Goal: Transaction & Acquisition: Book appointment/travel/reservation

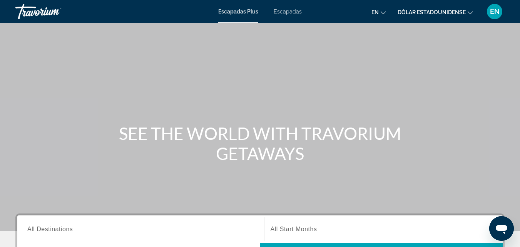
click at [282, 10] on font "Escapadas" at bounding box center [288, 11] width 28 height 6
click at [248, 11] on font "Escapadas Plus" at bounding box center [238, 11] width 40 height 6
click at [469, 13] on icon "Cambiar moneda" at bounding box center [469, 12] width 5 height 3
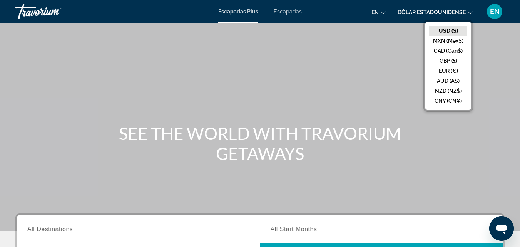
click at [469, 13] on icon "Cambiar moneda" at bounding box center [469, 12] width 5 height 3
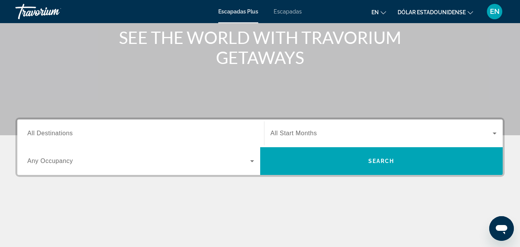
scroll to position [98, 0]
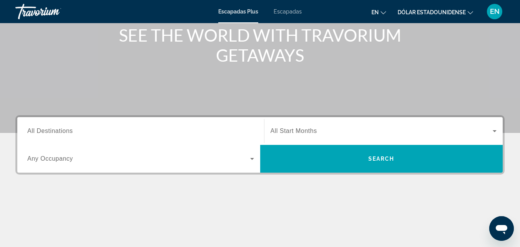
click at [469, 13] on icon "Cambiar moneda" at bounding box center [469, 12] width 5 height 5
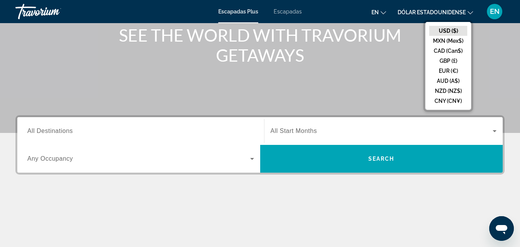
click at [382, 12] on icon "Cambiar idioma" at bounding box center [382, 12] width 5 height 3
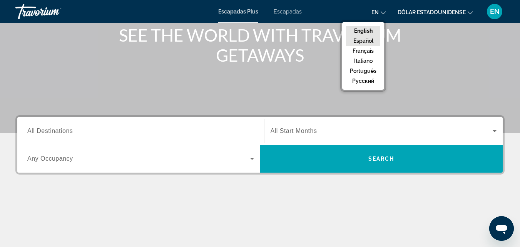
click at [364, 42] on button "Español" at bounding box center [363, 41] width 34 height 10
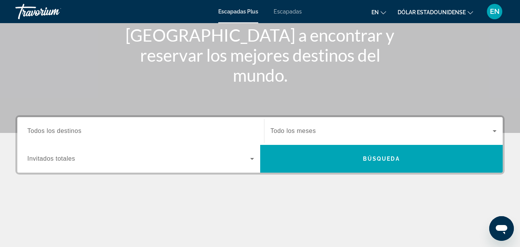
click at [297, 128] on span "Todo los meses" at bounding box center [292, 130] width 45 height 7
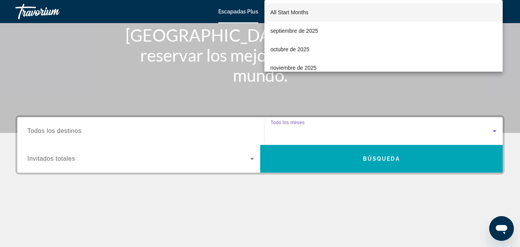
scroll to position [188, 0]
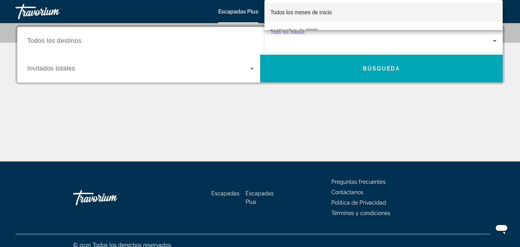
click at [312, 30] on div at bounding box center [260, 123] width 520 height 247
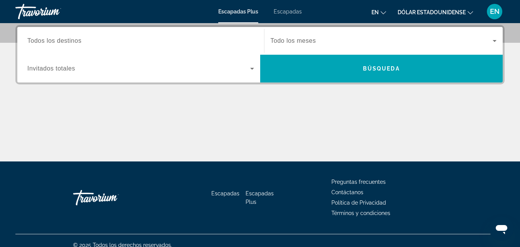
click at [145, 36] on div "Search widget" at bounding box center [140, 41] width 227 height 22
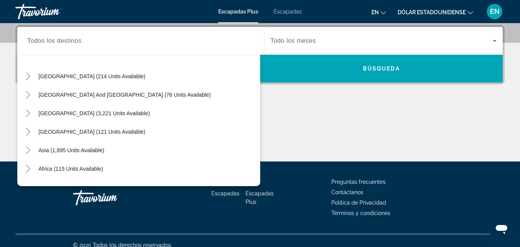
scroll to position [111, 0]
click at [89, 112] on span "South America (3,221 units available)" at bounding box center [93, 112] width 111 height 6
type input "**********"
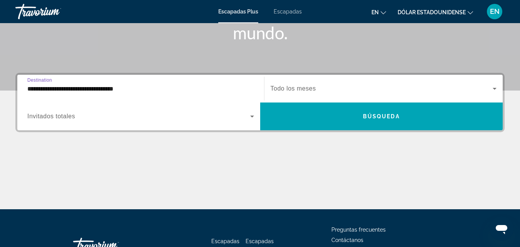
scroll to position [138, 0]
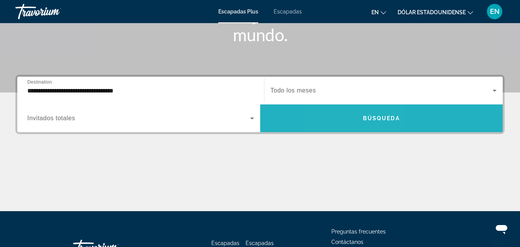
click at [355, 115] on span "Search widget" at bounding box center [381, 118] width 243 height 18
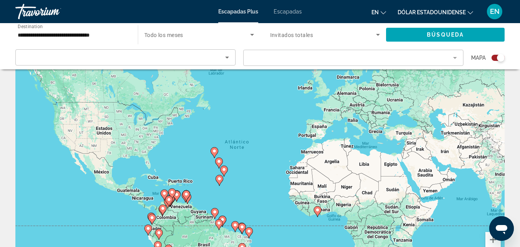
scroll to position [84, 0]
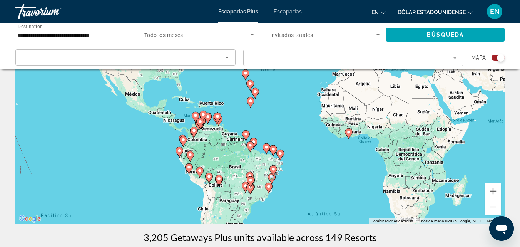
drag, startPoint x: 264, startPoint y: 175, endPoint x: 297, endPoint y: 145, distance: 44.4
click at [297, 145] on div "Para activar la función de arrastre con el teclado, pulsa Alt + Intro. Cuando h…" at bounding box center [259, 108] width 489 height 231
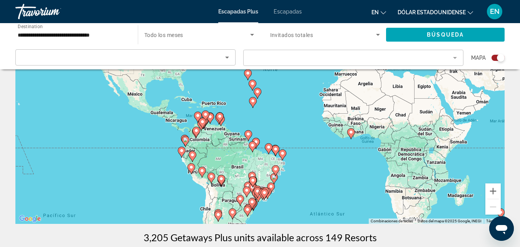
click at [195, 132] on image "Contenido principal" at bounding box center [196, 130] width 5 height 5
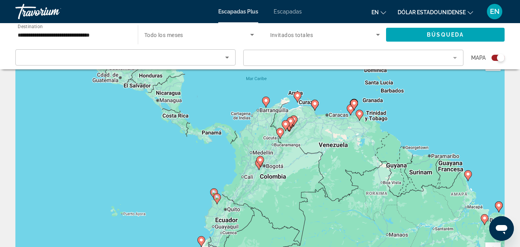
scroll to position [18, 0]
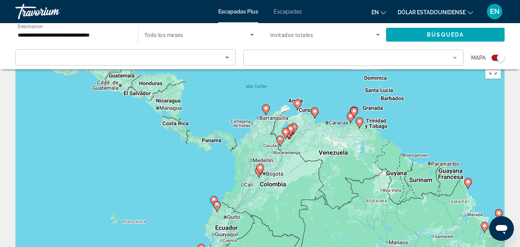
click at [283, 167] on div "Para desplazarte, pulsa las teclas [PERSON_NAME]. Para activar la función de ar…" at bounding box center [259, 174] width 489 height 231
click at [262, 171] on icon "Contenido principal" at bounding box center [260, 168] width 8 height 11
type input "**********"
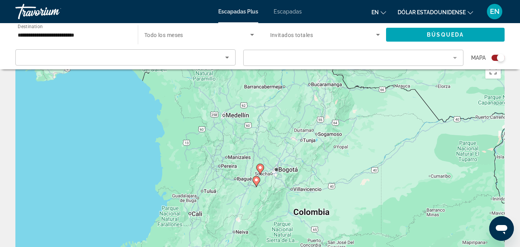
click at [260, 168] on image "Contenido principal" at bounding box center [260, 167] width 5 height 5
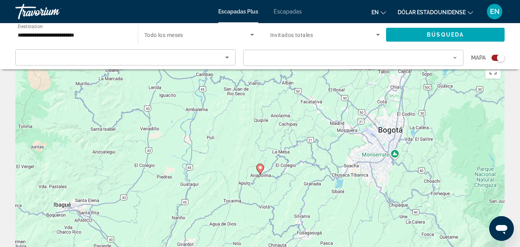
click at [261, 169] on image "Contenido principal" at bounding box center [260, 167] width 5 height 5
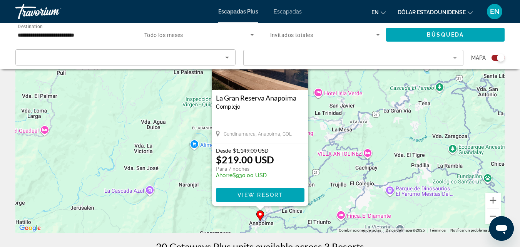
scroll to position [72, 0]
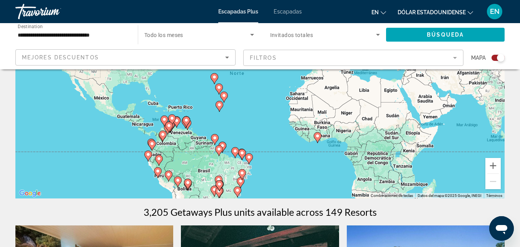
scroll to position [112, 0]
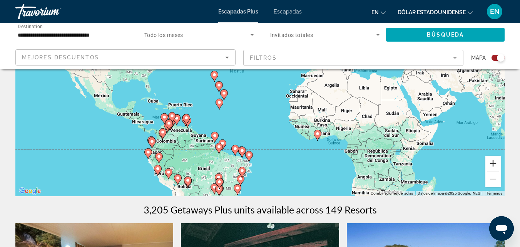
click at [492, 160] on button "Ampliar" at bounding box center [492, 162] width 15 height 15
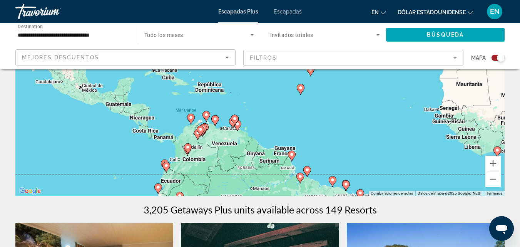
drag, startPoint x: 215, startPoint y: 116, endPoint x: 339, endPoint y: 72, distance: 131.0
click at [339, 72] on div "Para activar la función de arrastre con el teclado, pulsa Alt + Intro. Cuando h…" at bounding box center [259, 80] width 489 height 231
click at [494, 160] on button "Ampliar" at bounding box center [492, 162] width 15 height 15
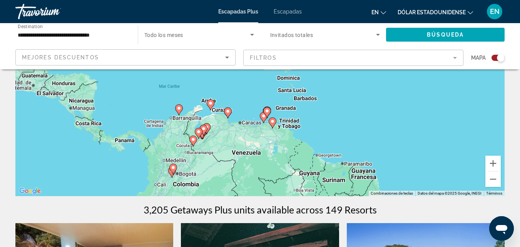
drag, startPoint x: 364, startPoint y: 130, endPoint x: 423, endPoint y: 77, distance: 79.3
click at [423, 77] on div "Para activar la función de arrastre con el teclado, pulsa Alt + Intro. Cuando h…" at bounding box center [259, 80] width 489 height 231
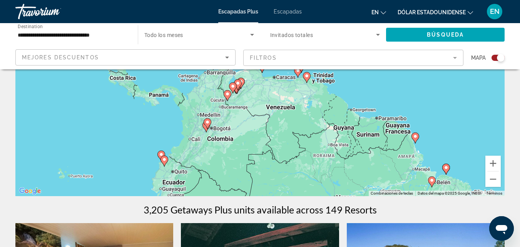
drag, startPoint x: 336, startPoint y: 132, endPoint x: 372, endPoint y: 83, distance: 60.6
click at [372, 83] on div "Para activar la función de arrastre con el teclado, pulsa Alt + Intro. Cuando h…" at bounding box center [259, 80] width 489 height 231
click at [207, 123] on image "Contenido principal" at bounding box center [207, 121] width 5 height 5
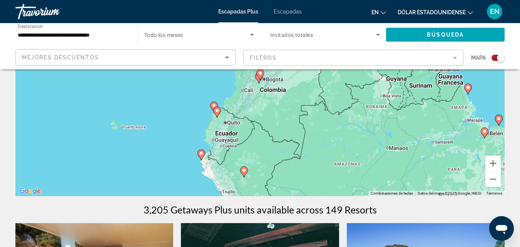
click at [262, 90] on div "Para desplazarte, pulsa las teclas [PERSON_NAME]. Para activar la función de ar…" at bounding box center [259, 80] width 489 height 231
click at [257, 78] on gmp-advanced-marker "Contenido principal" at bounding box center [260, 75] width 8 height 12
type input "**********"
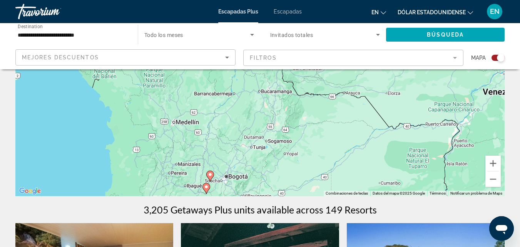
drag, startPoint x: 319, startPoint y: 132, endPoint x: 268, endPoint y: 237, distance: 116.1
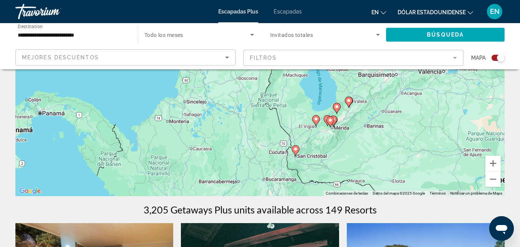
drag, startPoint x: 267, startPoint y: 147, endPoint x: 272, endPoint y: 233, distance: 87.1
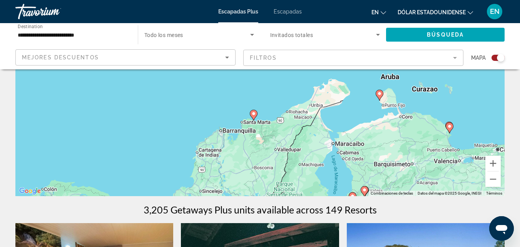
drag, startPoint x: 241, startPoint y: 126, endPoint x: 257, endPoint y: 216, distance: 91.5
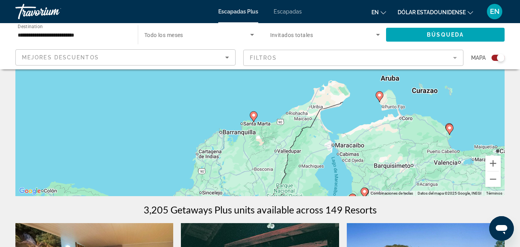
click at [254, 115] on image "Contenido principal" at bounding box center [253, 115] width 5 height 5
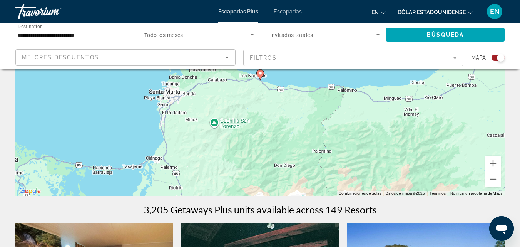
click at [260, 73] on image "Contenido principal" at bounding box center [260, 73] width 5 height 5
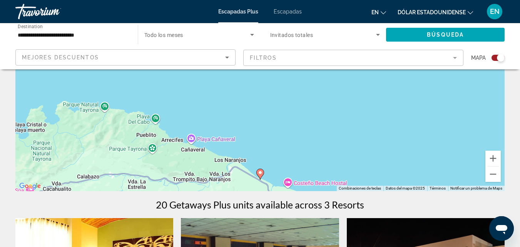
scroll to position [118, 0]
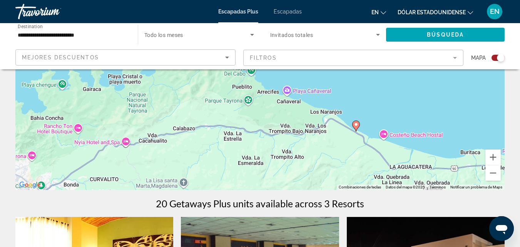
drag, startPoint x: 316, startPoint y: 145, endPoint x: 412, endPoint y: 97, distance: 107.7
click at [412, 97] on div "Para activar la función de arrastre con el teclado, pulsa Alt + Intro. Cuando h…" at bounding box center [259, 74] width 489 height 231
click at [495, 173] on button "Reducir" at bounding box center [492, 172] width 15 height 15
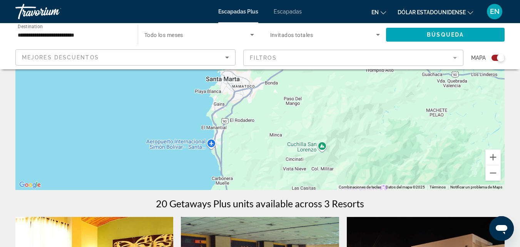
drag, startPoint x: 184, startPoint y: 131, endPoint x: 290, endPoint y: 84, distance: 116.6
click at [290, 84] on div "Para activar la función de arrastre con el teclado, pulsa Alt + Intro. Cuando h…" at bounding box center [259, 74] width 489 height 231
click at [492, 172] on button "Reducir" at bounding box center [492, 172] width 15 height 15
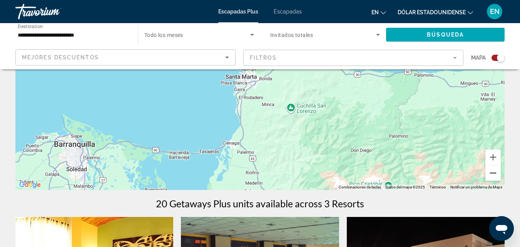
click at [492, 172] on button "Reducir" at bounding box center [492, 172] width 15 height 15
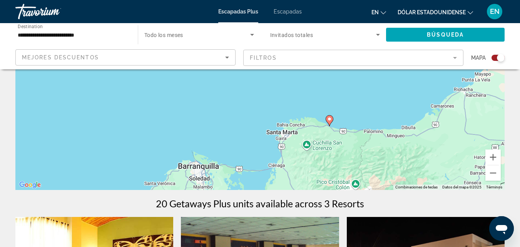
drag, startPoint x: 306, startPoint y: 118, endPoint x: 337, endPoint y: 175, distance: 65.2
click at [337, 175] on div "Para activar la función de arrastre con el teclado, pulsa Alt + Intro. Cuando h…" at bounding box center [259, 74] width 489 height 231
click at [329, 118] on image "Contenido principal" at bounding box center [329, 119] width 5 height 5
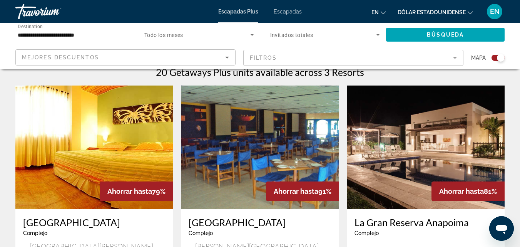
scroll to position [248, 0]
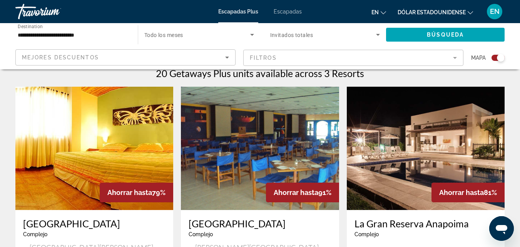
click at [454, 122] on img "Contenido principal" at bounding box center [426, 148] width 158 height 123
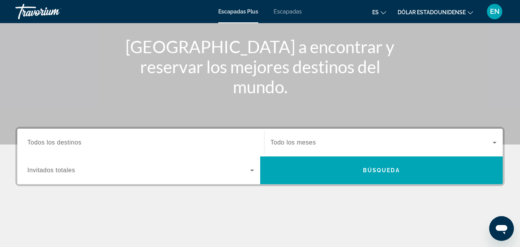
scroll to position [90, 0]
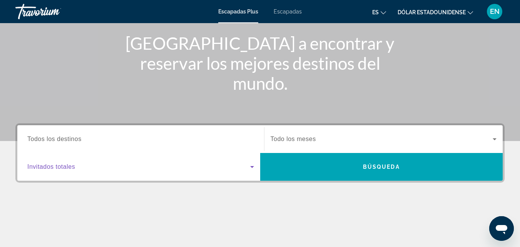
click at [89, 167] on span "Widget de búsqueda" at bounding box center [138, 166] width 223 height 9
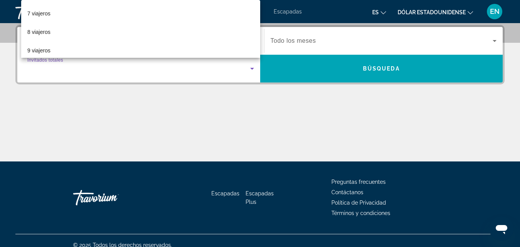
scroll to position [133, 0]
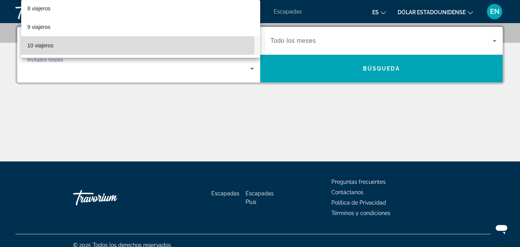
click at [54, 45] on mat-option "10 viajeros" at bounding box center [140, 45] width 239 height 18
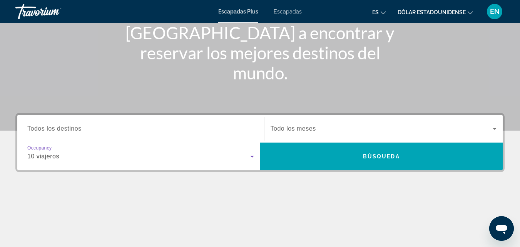
scroll to position [101, 0]
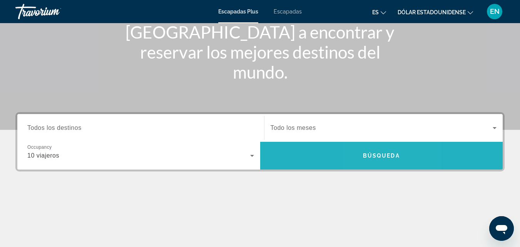
click at [374, 153] on span "Búsqueda" at bounding box center [381, 155] width 37 height 6
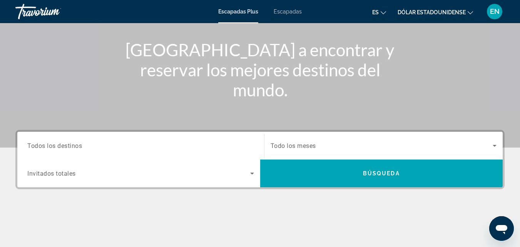
scroll to position [99, 0]
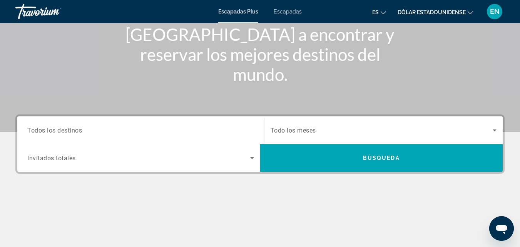
click at [170, 162] on span "Search widget" at bounding box center [138, 157] width 223 height 9
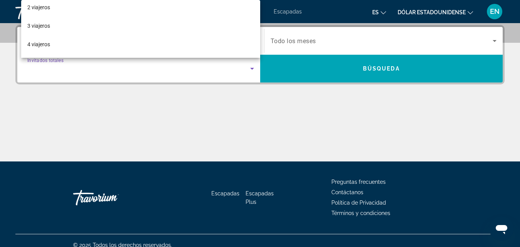
scroll to position [27, 0]
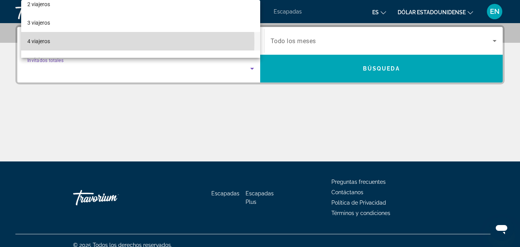
click at [42, 42] on font "4 viajeros" at bounding box center [38, 41] width 23 height 6
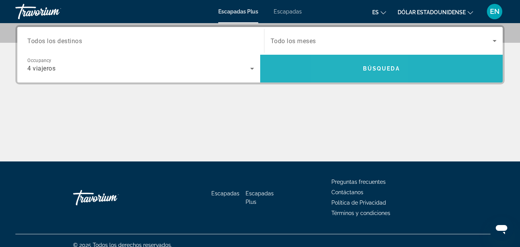
click at [358, 67] on span "Search widget" at bounding box center [381, 68] width 243 height 18
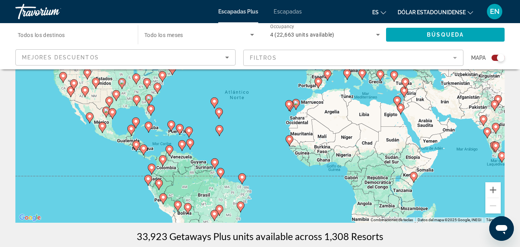
scroll to position [88, 0]
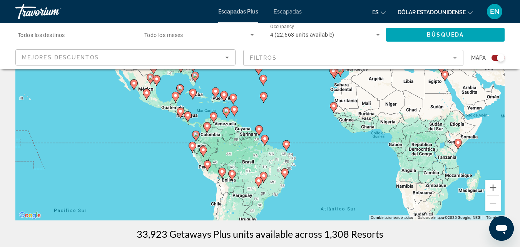
drag, startPoint x: 275, startPoint y: 173, endPoint x: 321, endPoint y: 139, distance: 57.2
click at [321, 139] on div "Para activar la función de arrastre con el teclado, pulsa Alt + Intro. Cuando h…" at bounding box center [259, 104] width 489 height 231
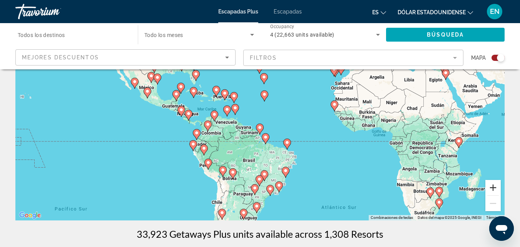
click at [494, 189] on button "Ampliar" at bounding box center [492, 187] width 15 height 15
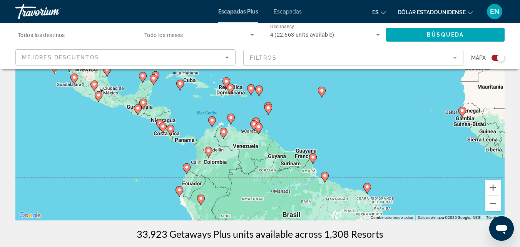
drag, startPoint x: 339, startPoint y: 158, endPoint x: 394, endPoint y: 157, distance: 55.0
click at [394, 157] on div "Para activar la función de arrastre con el teclado, pulsa Alt + Intro. Cuando h…" at bounding box center [259, 104] width 489 height 231
click at [495, 188] on button "Ampliar" at bounding box center [492, 187] width 15 height 15
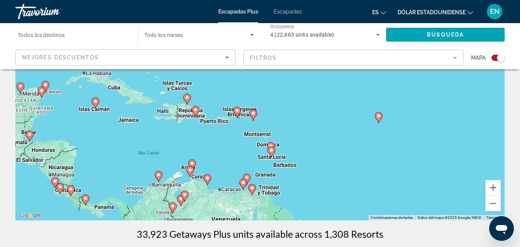
drag, startPoint x: 399, startPoint y: 146, endPoint x: 394, endPoint y: 179, distance: 33.5
click at [394, 179] on div "Para activar la función de arrastre con el teclado, pulsa Alt + Intro. Cuando h…" at bounding box center [259, 104] width 489 height 231
click at [493, 186] on button "Ampliar" at bounding box center [492, 187] width 15 height 15
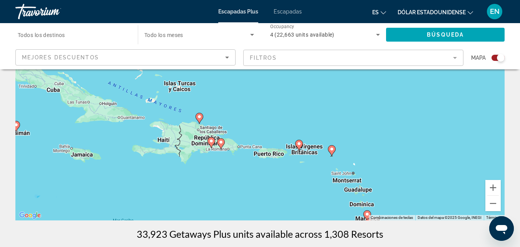
drag, startPoint x: 304, startPoint y: 96, endPoint x: 395, endPoint y: 117, distance: 93.4
click at [395, 117] on div "Para activar la función de arrastre con el teclado, pulsa Alt + Intro. Cuando h…" at bounding box center [259, 104] width 489 height 231
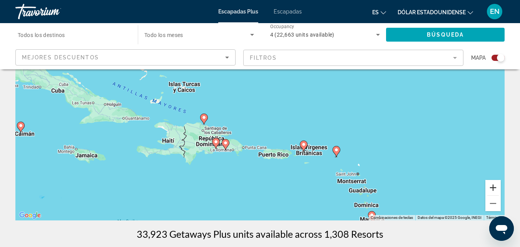
click at [493, 185] on button "Ampliar" at bounding box center [492, 187] width 15 height 15
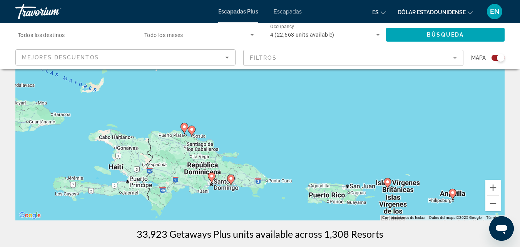
drag, startPoint x: 333, startPoint y: 131, endPoint x: 374, endPoint y: 120, distance: 42.5
click at [374, 120] on div "Para activar la función de arrastre con el teclado, pulsa Alt + Intro. Cuando h…" at bounding box center [259, 104] width 489 height 231
click at [494, 185] on button "Ampliar" at bounding box center [492, 187] width 15 height 15
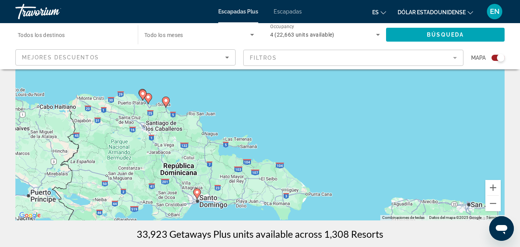
drag, startPoint x: 355, startPoint y: 143, endPoint x: 392, endPoint y: 75, distance: 77.5
click at [392, 75] on div "Para activar la función de arrastre con el teclado, pulsa Alt + Intro. Cuando h…" at bounding box center [259, 104] width 489 height 231
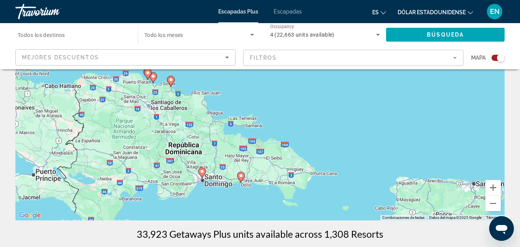
drag, startPoint x: 356, startPoint y: 125, endPoint x: 361, endPoint y: 105, distance: 20.9
click at [361, 105] on div "Para activar la función de arrastre con el teclado, pulsa Alt + Intro. Cuando h…" at bounding box center [259, 104] width 489 height 231
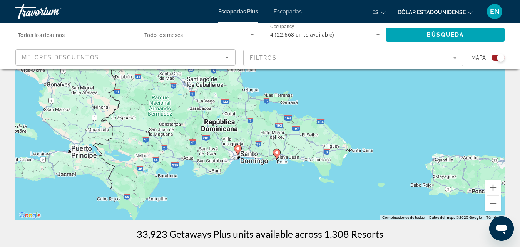
drag, startPoint x: 381, startPoint y: 146, endPoint x: 417, endPoint y: 122, distance: 43.0
click at [417, 122] on div "Para activar la función de arrastre con el teclado, pulsa Alt + Intro. Cuando h…" at bounding box center [259, 104] width 489 height 231
click at [238, 148] on image "Contenido principal" at bounding box center [237, 148] width 5 height 5
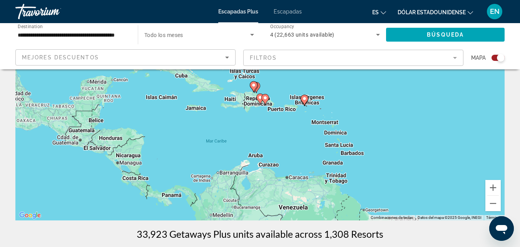
click at [265, 121] on div "Para desplazarte, pulsa las teclas [PERSON_NAME]. Para activar la función de ar…" at bounding box center [259, 104] width 489 height 231
click at [495, 192] on button "Ampliar" at bounding box center [492, 187] width 15 height 15
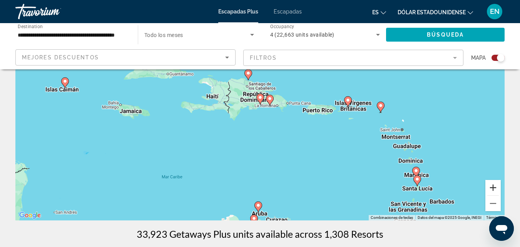
click at [495, 192] on button "Ampliar" at bounding box center [492, 187] width 15 height 15
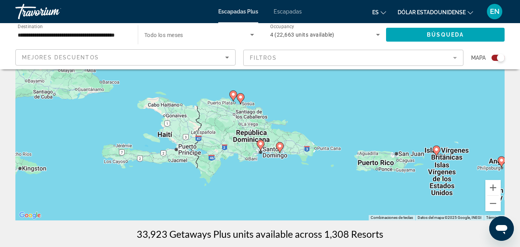
drag, startPoint x: 335, startPoint y: 148, endPoint x: 336, endPoint y: 197, distance: 48.1
click at [336, 197] on div "Para activar la función de arrastre con el teclado, pulsa Alt + Intro. Cuando h…" at bounding box center [259, 104] width 489 height 231
click at [493, 187] on button "Ampliar" at bounding box center [492, 187] width 15 height 15
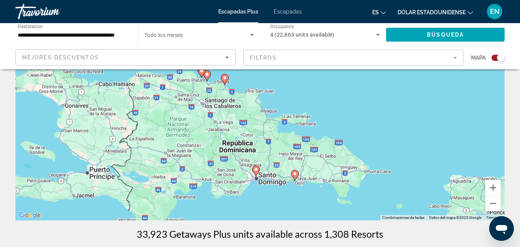
drag, startPoint x: 412, startPoint y: 152, endPoint x: 407, endPoint y: 127, distance: 25.7
click at [407, 127] on div "Para activar la función de arrastre con el teclado, pulsa Alt + Intro. Cuando h…" at bounding box center [259, 104] width 489 height 231
click at [257, 171] on image "Contenido principal" at bounding box center [256, 169] width 5 height 5
type input "**********"
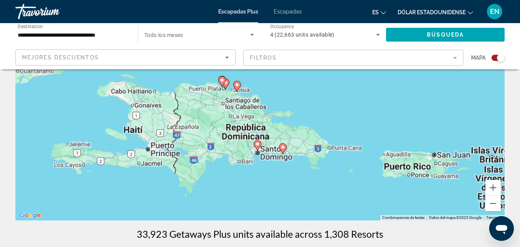
click at [257, 171] on div "Para activar la función de arrastre con el teclado, pulsa Alt + Intro. Cuando h…" at bounding box center [259, 104] width 489 height 231
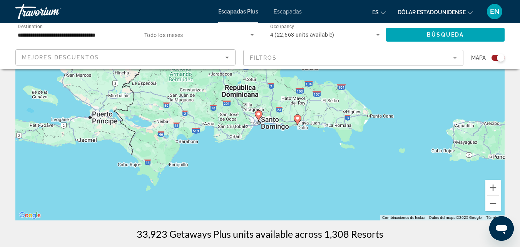
click at [261, 121] on div "Para activar la función de arrastre con el teclado, pulsa Alt + Intro. Cuando h…" at bounding box center [259, 104] width 489 height 231
click at [258, 120] on icon "Contenido principal" at bounding box center [259, 115] width 8 height 11
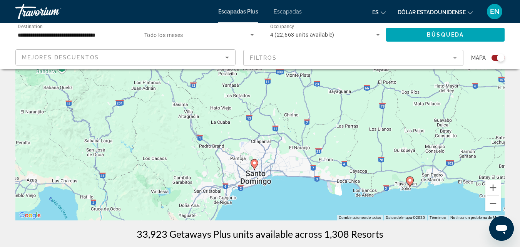
click at [255, 164] on image "Contenido principal" at bounding box center [254, 162] width 5 height 5
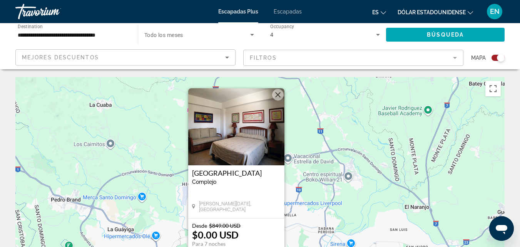
scroll to position [2, 0]
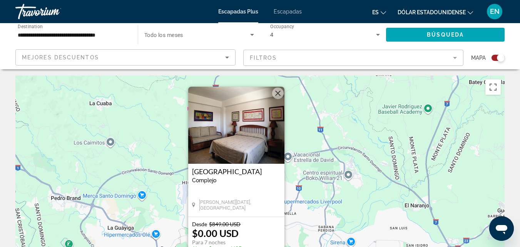
click at [244, 134] on img "Contenido principal" at bounding box center [236, 125] width 96 height 77
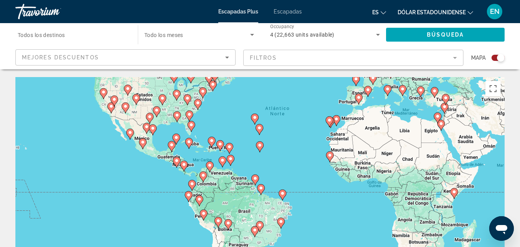
drag, startPoint x: 419, startPoint y: 127, endPoint x: 462, endPoint y: 52, distance: 86.3
click at [344, 168] on div "Para activar la función de arrastre con el teclado, pulsa Alt + Intro. Cuando h…" at bounding box center [259, 192] width 489 height 231
click at [243, 152] on div "Para activar la función de arrastre con el teclado, pulsa Alt + Intro. Cuando h…" at bounding box center [259, 192] width 489 height 231
click at [212, 145] on icon "Contenido principal" at bounding box center [211, 142] width 7 height 10
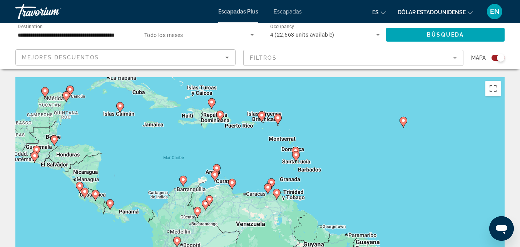
drag, startPoint x: 351, startPoint y: 177, endPoint x: 303, endPoint y: 92, distance: 96.8
click at [303, 92] on div "Para activar la función de arrastre con el teclado, pulsa Alt + Intro. Cuando h…" at bounding box center [259, 192] width 489 height 231
click at [206, 121] on div "Para activar la función de arrastre con el teclado, pulsa Alt + Intro. Cuando h…" at bounding box center [259, 192] width 489 height 231
click at [222, 116] on image "Contenido principal" at bounding box center [220, 114] width 5 height 5
type input "**********"
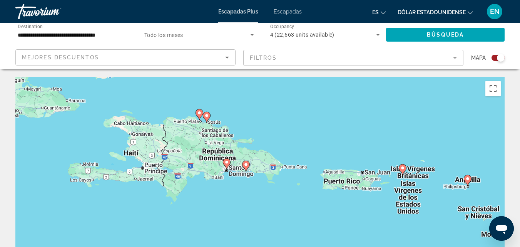
drag, startPoint x: 307, startPoint y: 162, endPoint x: 271, endPoint y: 138, distance: 43.5
click at [271, 138] on div "Para activar la función de arrastre con el teclado, pulsa Alt + Intro. Cuando h…" at bounding box center [259, 192] width 489 height 231
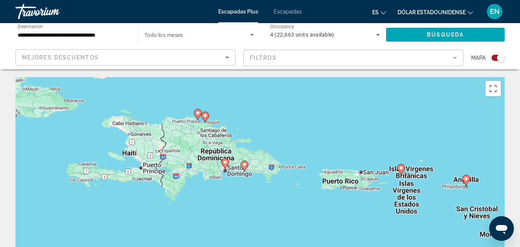
click at [245, 165] on image "Contenido principal" at bounding box center [244, 164] width 5 height 5
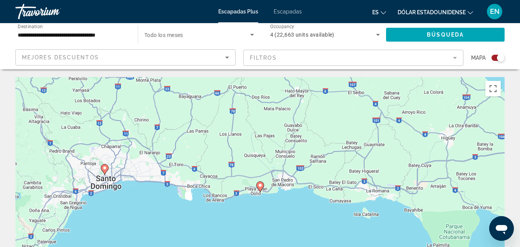
click at [261, 185] on image "Contenido principal" at bounding box center [260, 185] width 5 height 5
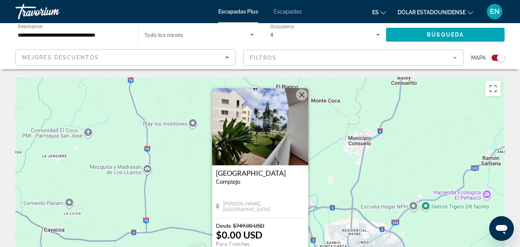
click at [264, 151] on img "Contenido principal" at bounding box center [260, 126] width 96 height 77
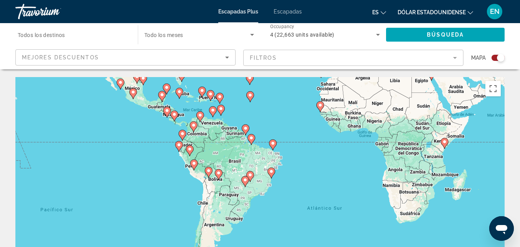
drag, startPoint x: 266, startPoint y: 191, endPoint x: 297, endPoint y: 69, distance: 125.6
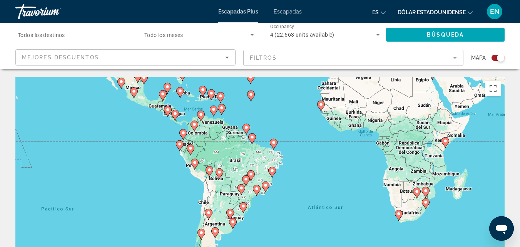
click at [209, 96] on icon "Contenido principal" at bounding box center [210, 95] width 7 height 10
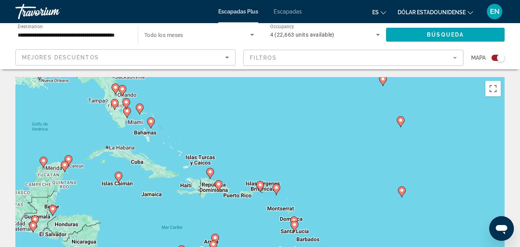
click at [210, 175] on icon "Contenido principal" at bounding box center [209, 173] width 7 height 10
type input "**********"
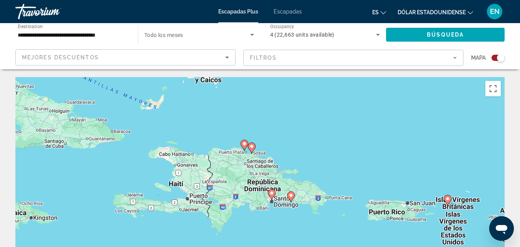
drag, startPoint x: 335, startPoint y: 171, endPoint x: 331, endPoint y: 133, distance: 38.3
click at [331, 133] on div "Para activar la función de arrastre con el teclado, pulsa Alt + Intro. Cuando h…" at bounding box center [259, 192] width 489 height 231
click at [252, 149] on icon "Contenido principal" at bounding box center [251, 148] width 7 height 10
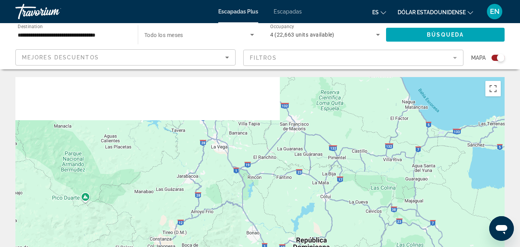
drag, startPoint x: 314, startPoint y: 143, endPoint x: 354, endPoint y: 262, distance: 124.6
click at [354, 246] on html "**********" at bounding box center [260, 123] width 520 height 247
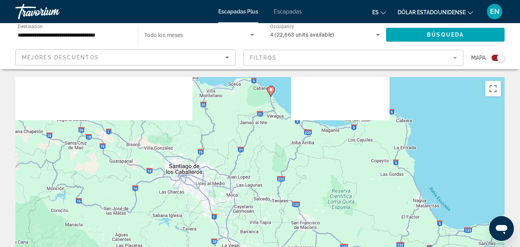
drag, startPoint x: 251, startPoint y: 137, endPoint x: 257, endPoint y: 233, distance: 96.4
click at [257, 233] on div "Para activar la función de arrastre con el teclado, pulsa Alt + Intro. Cuando h…" at bounding box center [259, 192] width 489 height 231
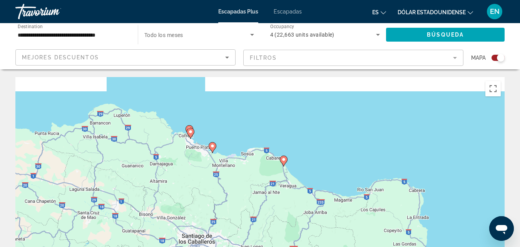
drag, startPoint x: 258, startPoint y: 173, endPoint x: 268, endPoint y: 238, distance: 65.1
click at [268, 238] on div "Para activar la función de arrastre con el teclado, pulsa Alt + Intro. Cuando h…" at bounding box center [259, 192] width 489 height 231
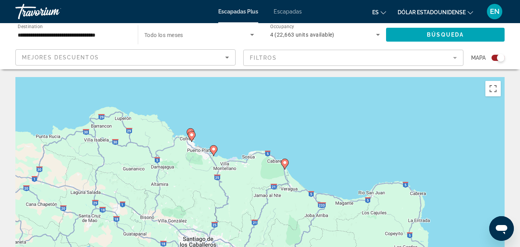
click at [284, 162] on image "Contenido principal" at bounding box center [284, 162] width 5 height 5
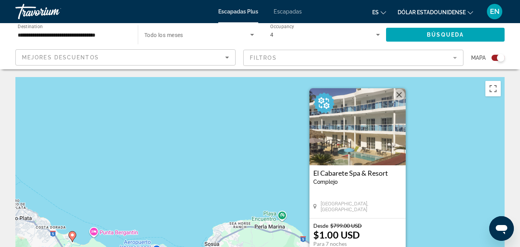
click at [358, 129] on img "Contenido principal" at bounding box center [357, 126] width 96 height 77
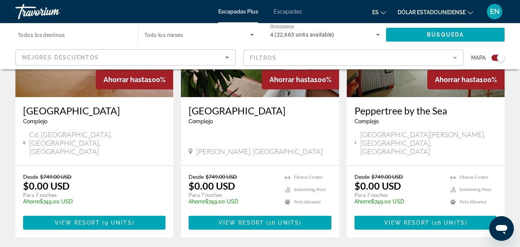
scroll to position [1271, 0]
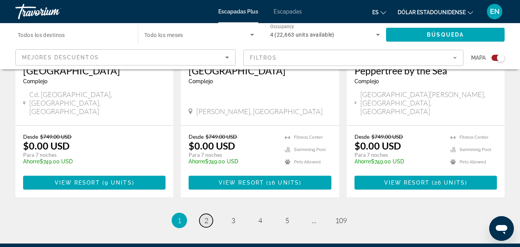
click at [206, 216] on span "2" at bounding box center [206, 220] width 4 height 8
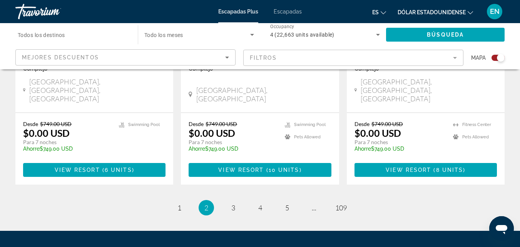
scroll to position [1283, 0]
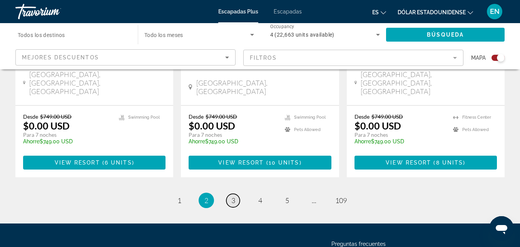
click at [235, 193] on link "page 3" at bounding box center [232, 199] width 13 height 13
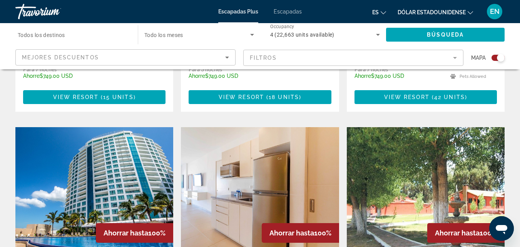
scroll to position [1071, 0]
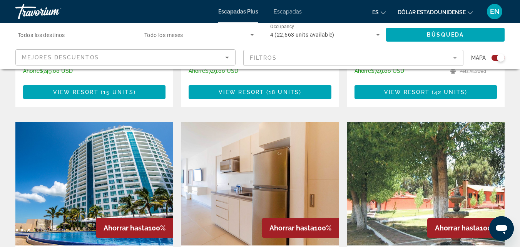
click at [112, 148] on img "Contenido principal" at bounding box center [94, 183] width 158 height 123
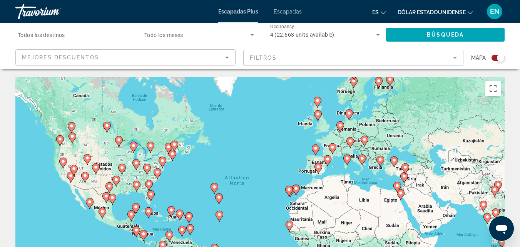
scroll to position [17, 0]
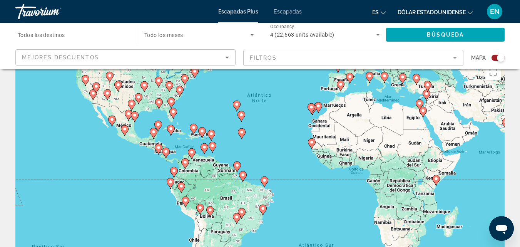
drag, startPoint x: 273, startPoint y: 140, endPoint x: 296, endPoint y: 73, distance: 70.3
click at [296, 73] on div "Para activar la función de arrastre con el teclado, pulsa Alt + Intro. Cuando h…" at bounding box center [259, 175] width 489 height 231
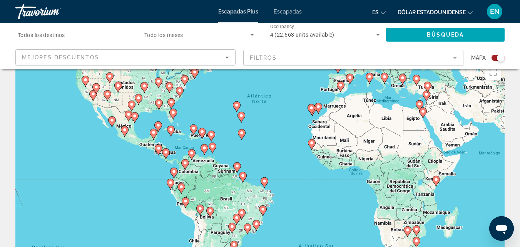
click at [193, 131] on icon "Contenido principal" at bounding box center [193, 130] width 7 height 10
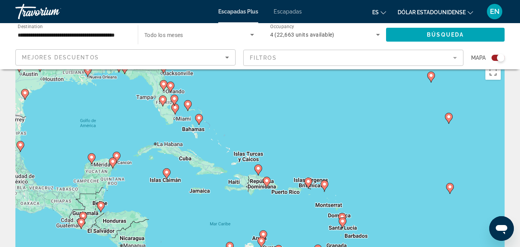
click at [257, 183] on div "Para activar la función de arrastre con el teclado, pulsa Alt + Intro. Cuando h…" at bounding box center [259, 175] width 489 height 231
click at [259, 170] on icon "Contenido principal" at bounding box center [257, 170] width 7 height 10
type input "**********"
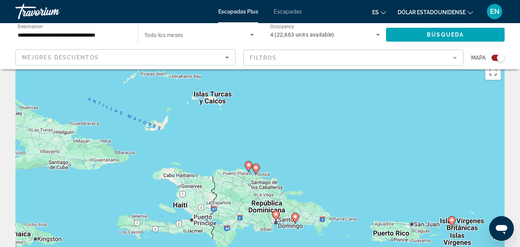
click at [247, 165] on image "Contenido principal" at bounding box center [248, 164] width 5 height 5
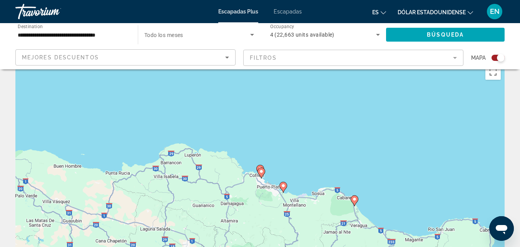
click at [283, 184] on image "Contenido principal" at bounding box center [283, 185] width 5 height 5
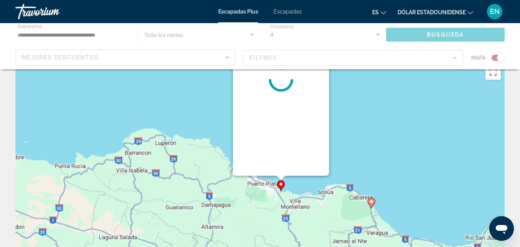
scroll to position [0, 0]
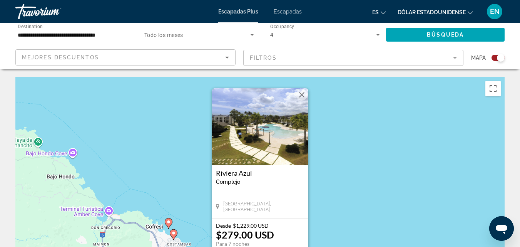
click at [275, 140] on img "Contenido principal" at bounding box center [260, 126] width 96 height 77
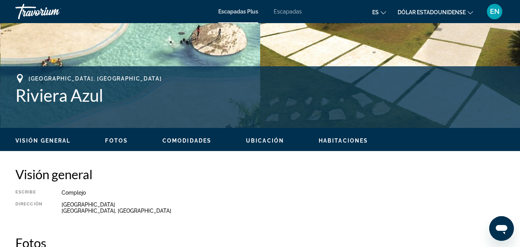
scroll to position [258, 0]
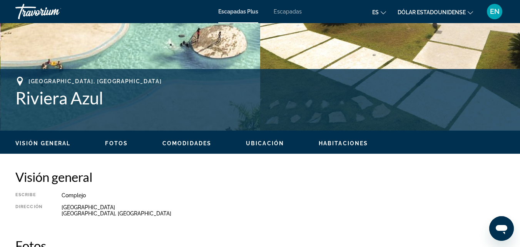
click at [115, 146] on button "Fotos" at bounding box center [116, 143] width 23 height 7
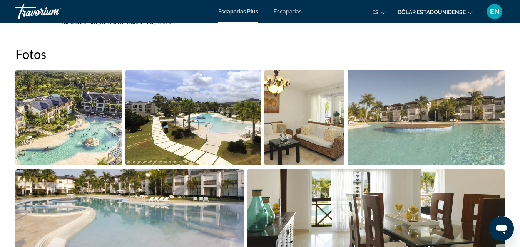
scroll to position [234, 0]
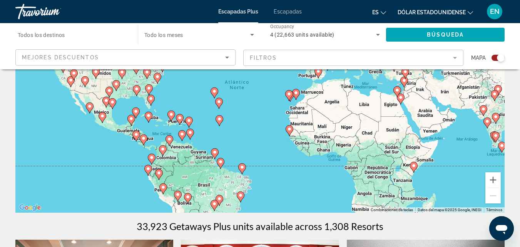
scroll to position [130, 0]
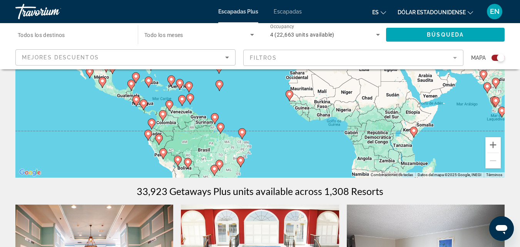
click at [173, 88] on div "Para activar la función de arrastre con el teclado, pulsa Alt + Intro. Cuando h…" at bounding box center [259, 62] width 489 height 231
click at [172, 84] on icon "Contenido principal" at bounding box center [170, 81] width 7 height 10
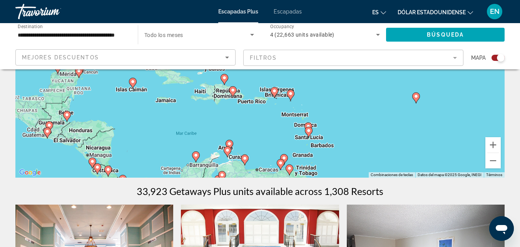
drag, startPoint x: 274, startPoint y: 123, endPoint x: 238, endPoint y: 148, distance: 43.6
click at [238, 148] on div "Para activar la función de arrastre con el teclado, pulsa Alt + Intro. Cuando h…" at bounding box center [259, 62] width 489 height 231
click at [224, 81] on icon "Contenido principal" at bounding box center [223, 80] width 7 height 10
type input "**********"
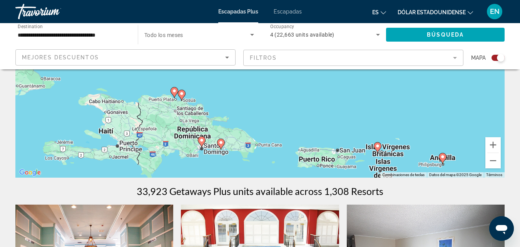
drag, startPoint x: 157, startPoint y: 163, endPoint x: 221, endPoint y: 107, distance: 85.4
click at [221, 107] on div "Para activar la función de arrastre con el teclado, pulsa Alt + Intro. Cuando h…" at bounding box center [259, 62] width 489 height 231
click at [173, 93] on icon "Contenido principal" at bounding box center [173, 92] width 7 height 10
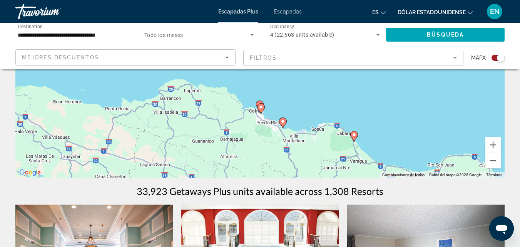
drag, startPoint x: 210, startPoint y: 127, endPoint x: 210, endPoint y: 188, distance: 61.5
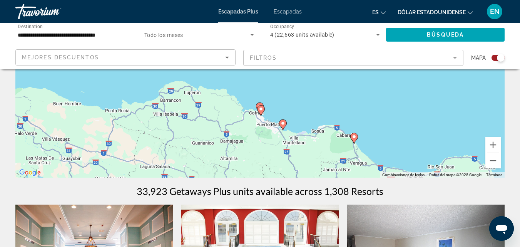
click at [263, 108] on image "Contenido principal" at bounding box center [261, 109] width 5 height 5
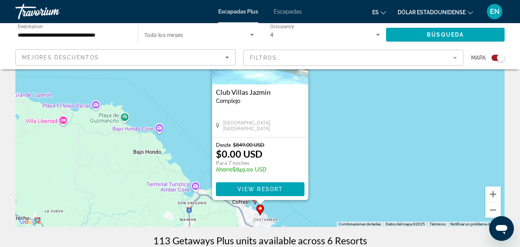
scroll to position [89, 0]
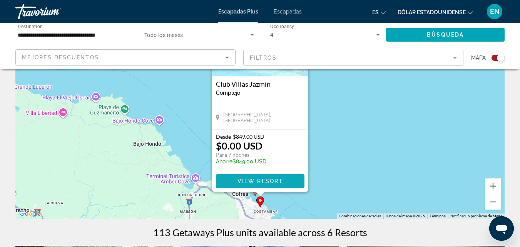
click at [266, 178] on span "View Resort" at bounding box center [259, 181] width 45 height 6
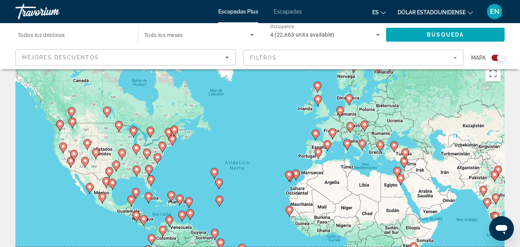
scroll to position [108, 0]
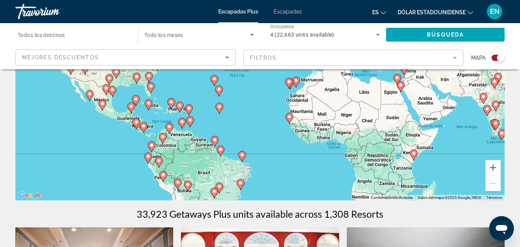
click at [172, 102] on image "Contenido principal" at bounding box center [171, 102] width 5 height 5
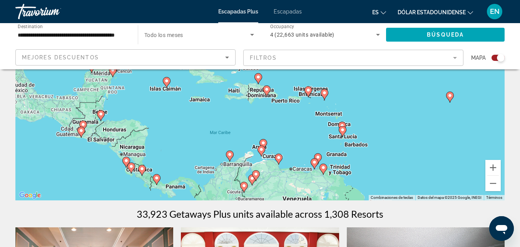
click at [257, 78] on image "Contenido principal" at bounding box center [258, 77] width 5 height 5
type input "**********"
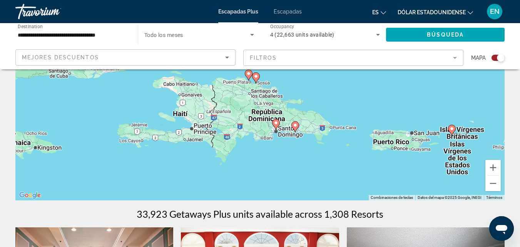
click at [245, 75] on icon "Contenido principal" at bounding box center [248, 75] width 7 height 10
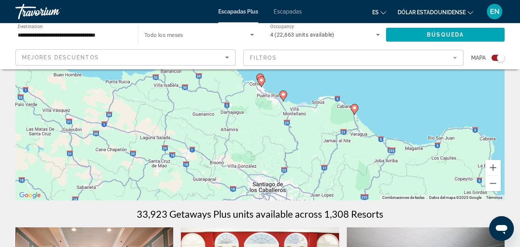
click at [258, 75] on icon "Contenido principal" at bounding box center [259, 79] width 7 height 10
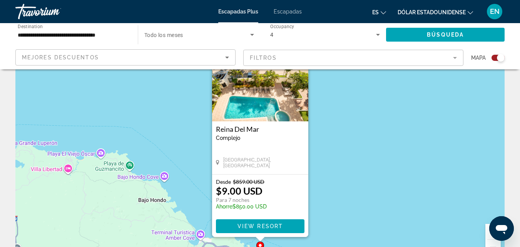
scroll to position [41, 0]
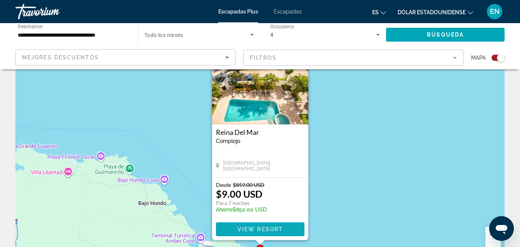
click at [264, 229] on span "View Resort" at bounding box center [259, 229] width 45 height 6
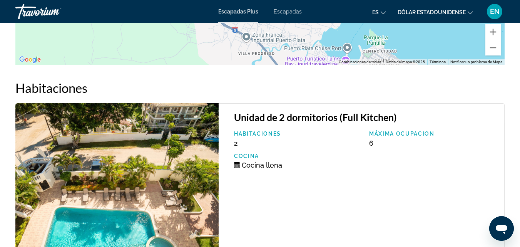
scroll to position [1383, 0]
